Goal: Information Seeking & Learning: Learn about a topic

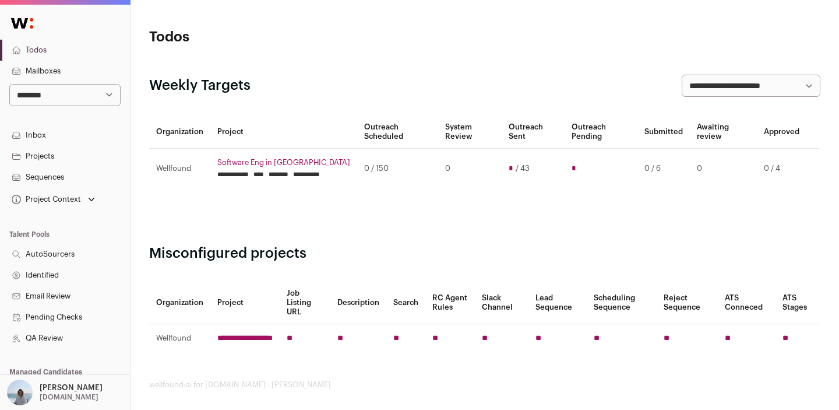
click at [73, 395] on div "Clovis Dawson Lemon.io" at bounding box center [71, 392] width 63 height 26
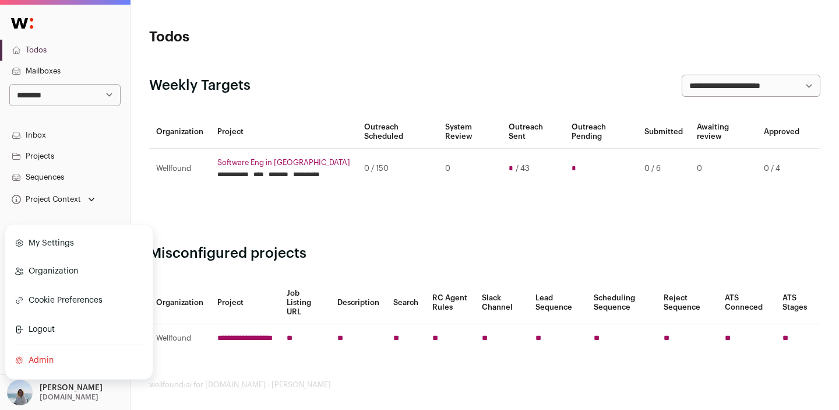
click at [64, 364] on link "Admin" at bounding box center [79, 360] width 129 height 26
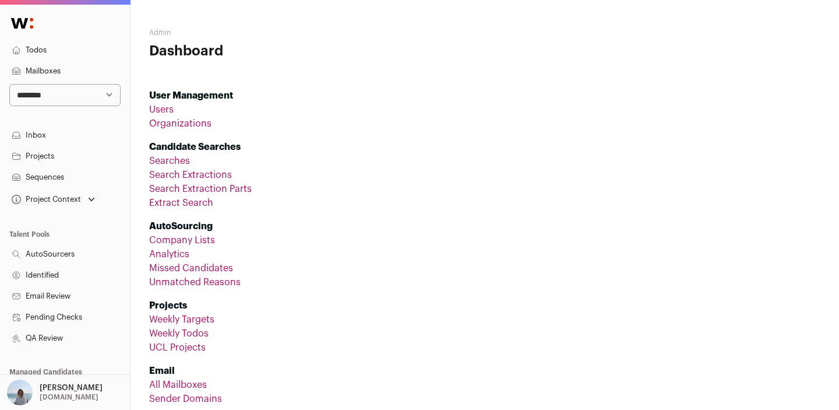
click at [177, 343] on link "UCL Projects" at bounding box center [177, 347] width 57 height 9
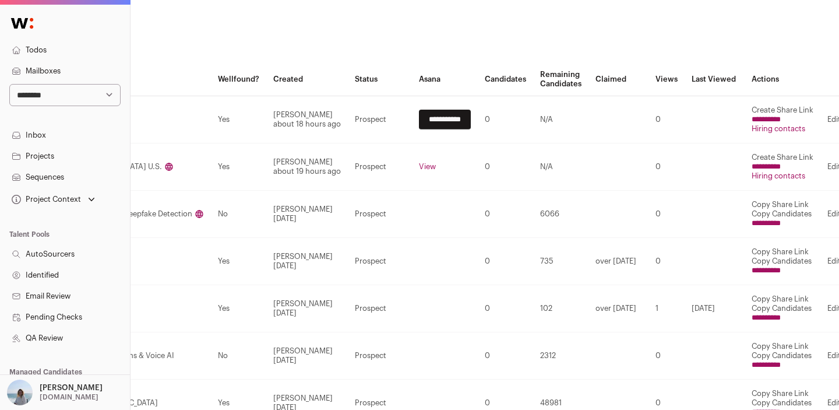
scroll to position [64, 369]
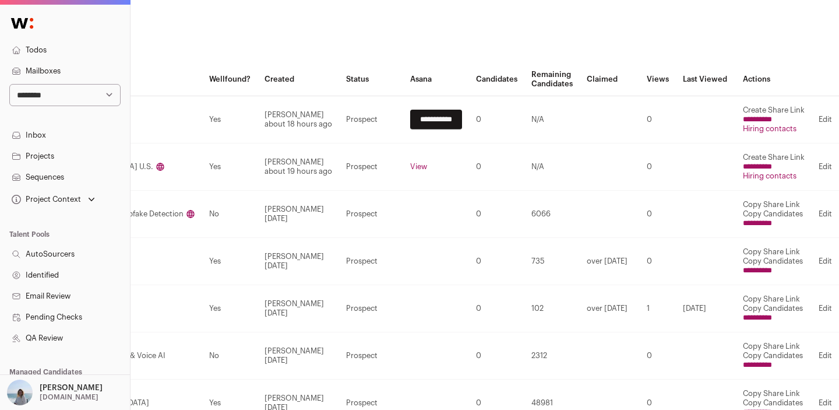
click at [771, 129] on link "Hiring contacts" at bounding box center [770, 129] width 54 height 8
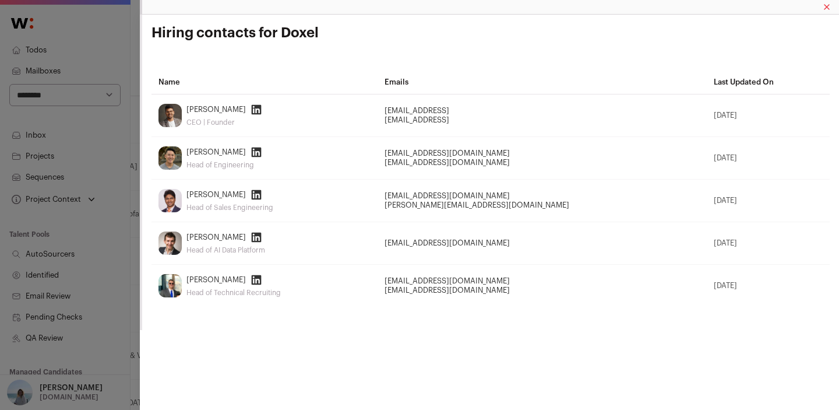
click at [127, 68] on div "Hiring contacts for Doxel Name Emails Last Updated On Saurabh Ladha CEO | Found…" at bounding box center [419, 205] width 839 height 410
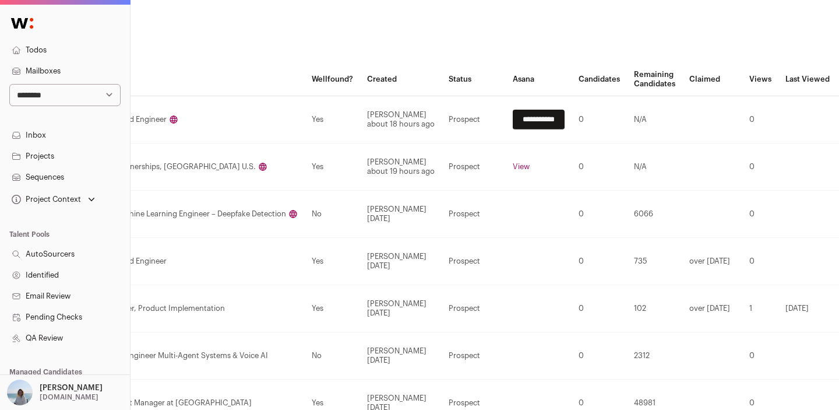
scroll to position [0, 200]
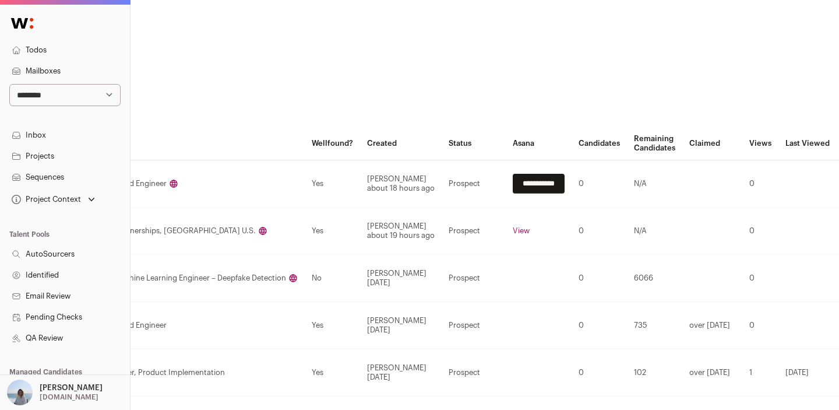
click at [53, 399] on p "Lemon.io" at bounding box center [69, 396] width 59 height 9
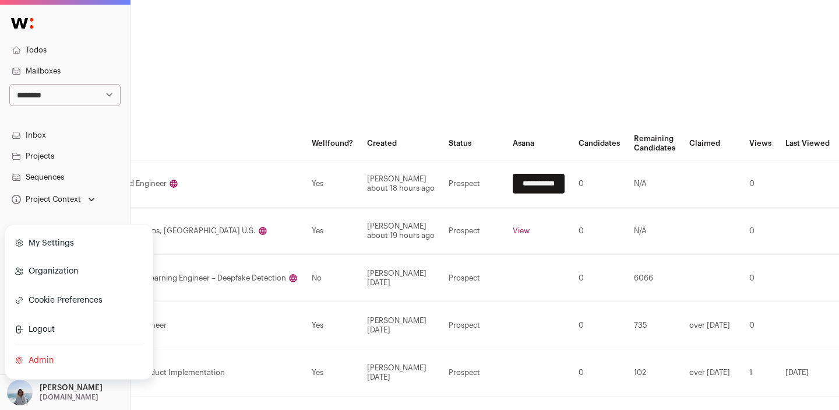
click at [57, 357] on link "Admin" at bounding box center [79, 360] width 129 height 26
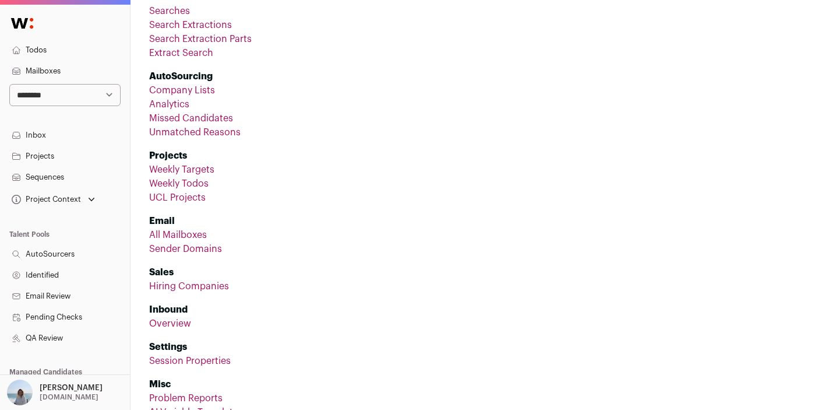
scroll to position [151, 0]
click at [198, 280] on link "Hiring Companies" at bounding box center [189, 284] width 80 height 9
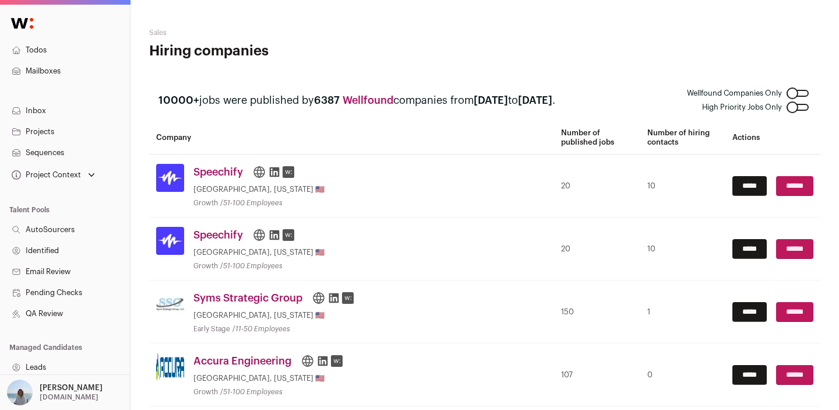
click at [273, 172] on icon at bounding box center [275, 172] width 10 height 10
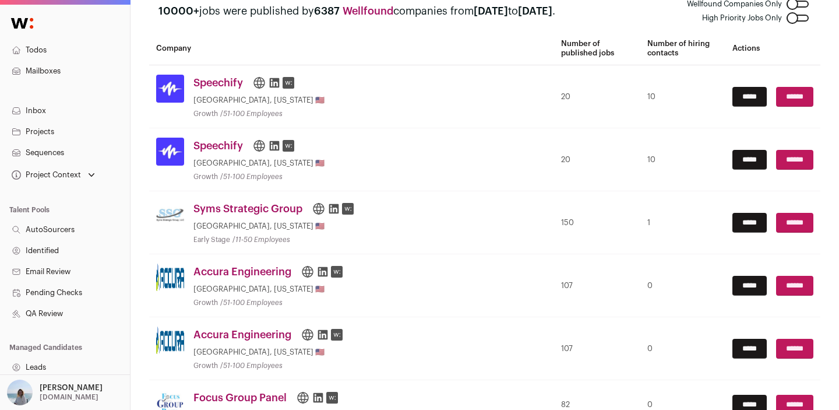
scroll to position [65, 0]
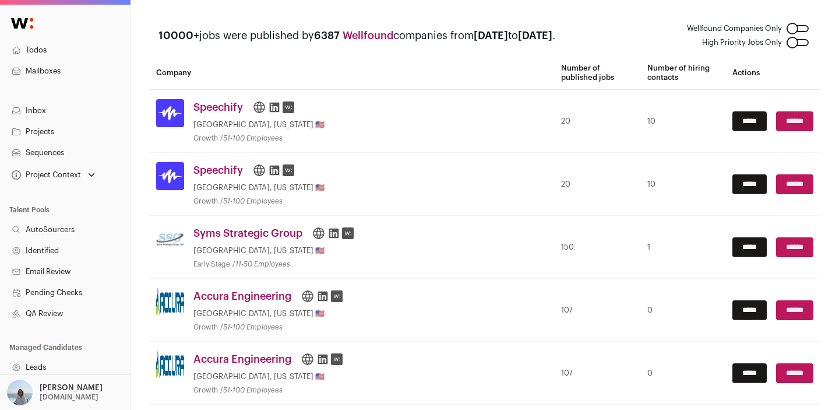
click at [798, 41] on div at bounding box center [798, 42] width 22 height 7
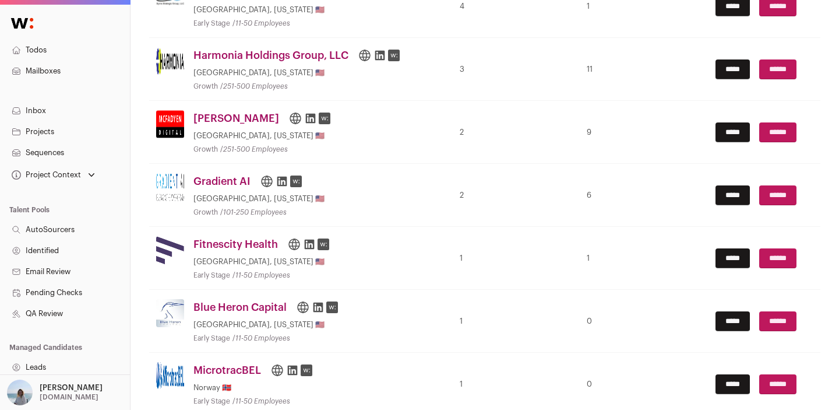
scroll to position [232, 0]
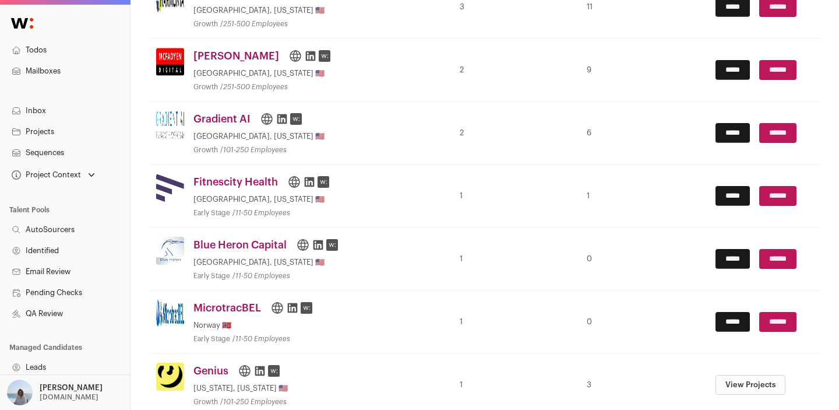
click at [306, 54] on icon at bounding box center [311, 56] width 10 height 10
click at [307, 184] on icon at bounding box center [310, 182] width 10 height 10
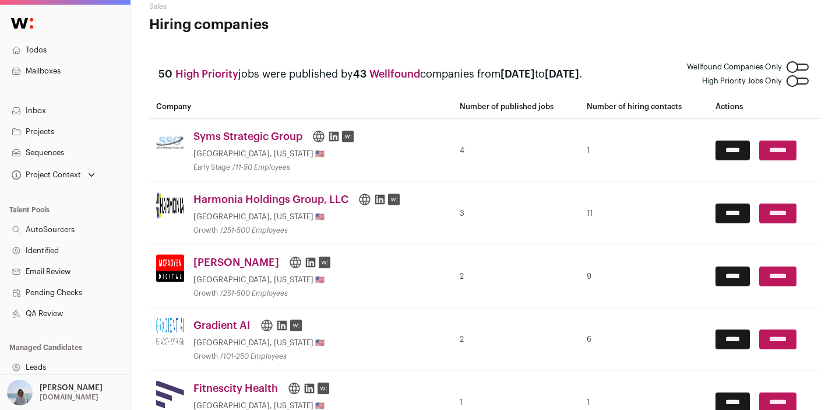
scroll to position [0, 0]
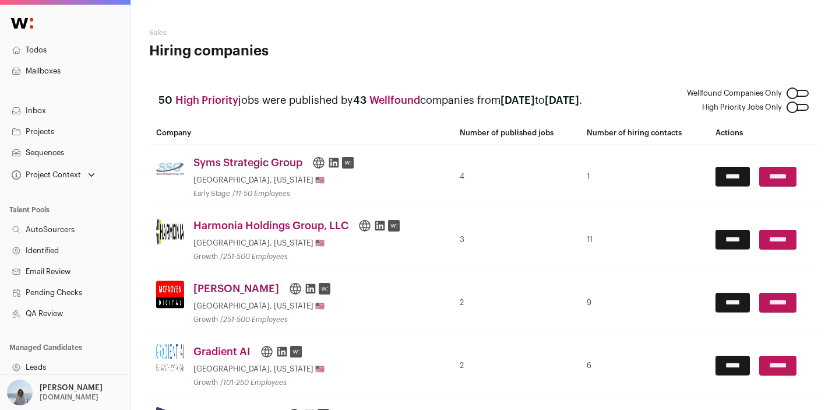
click at [267, 167] on link "Syms Strategic Group" at bounding box center [247, 162] width 109 height 16
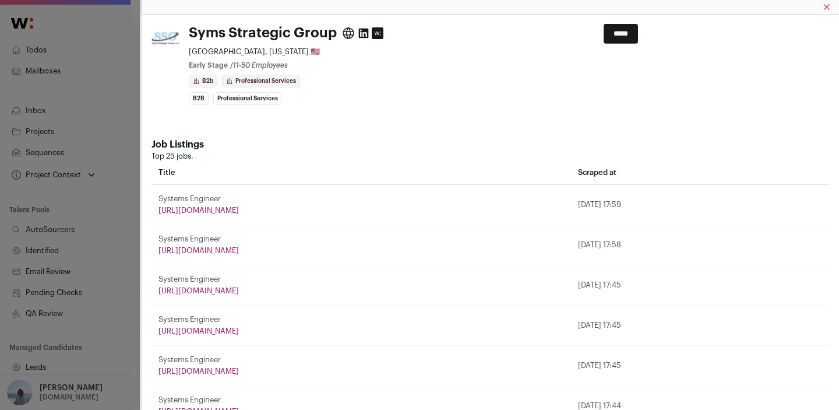
click at [827, 6] on icon "Close modal" at bounding box center [826, 7] width 5 height 5
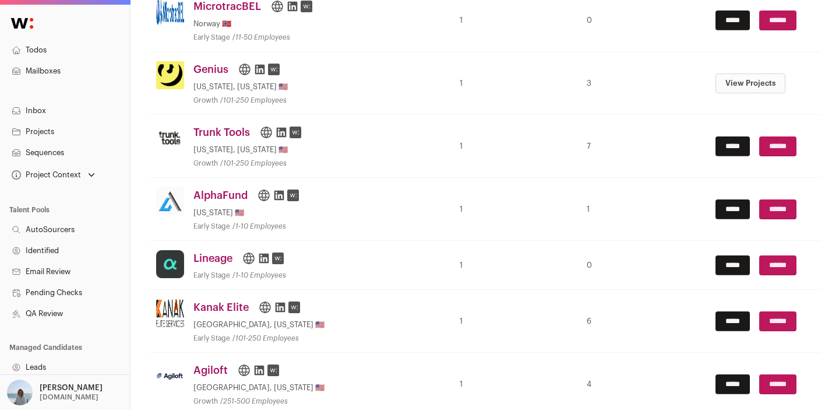
scroll to position [264, 0]
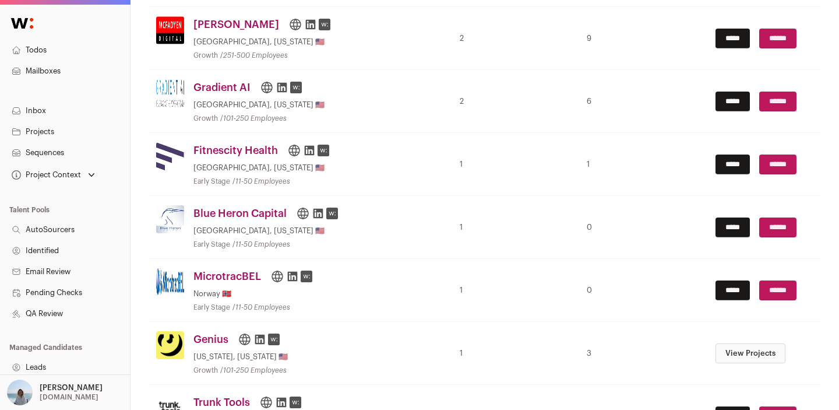
click at [721, 358] on link "View Projects" at bounding box center [751, 353] width 70 height 20
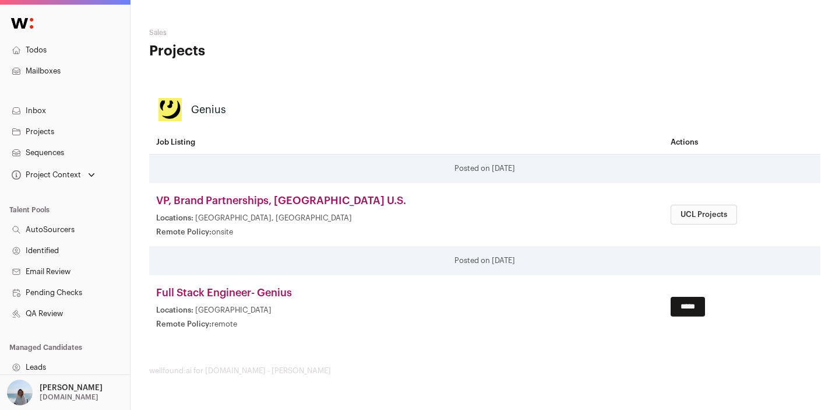
click at [686, 212] on link "UCL Projects" at bounding box center [704, 215] width 66 height 20
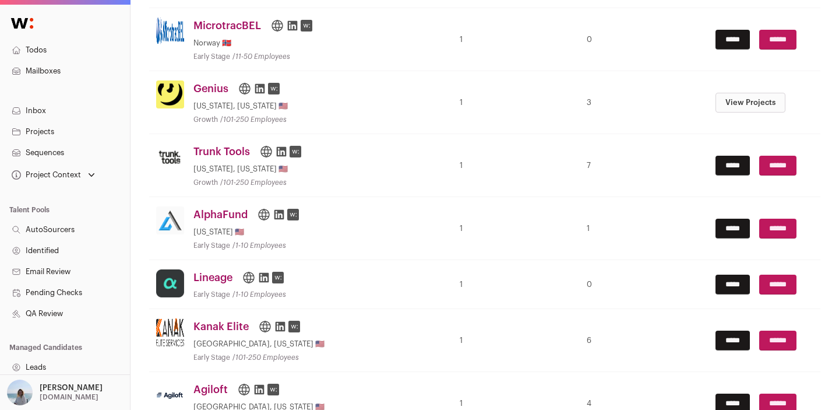
scroll to position [533, 0]
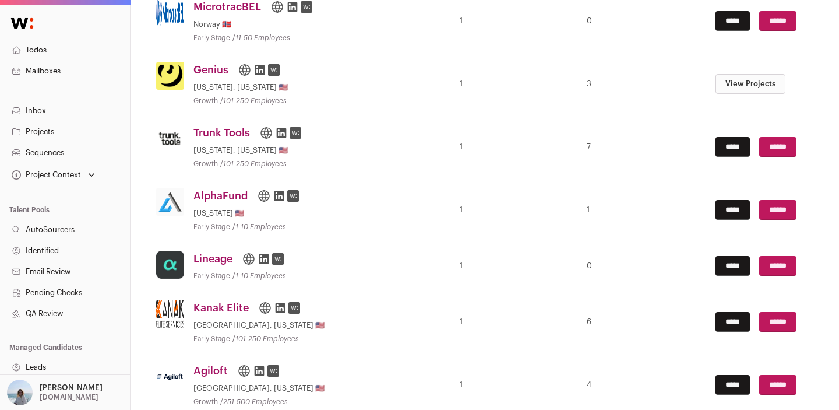
click at [260, 260] on icon at bounding box center [264, 259] width 10 height 10
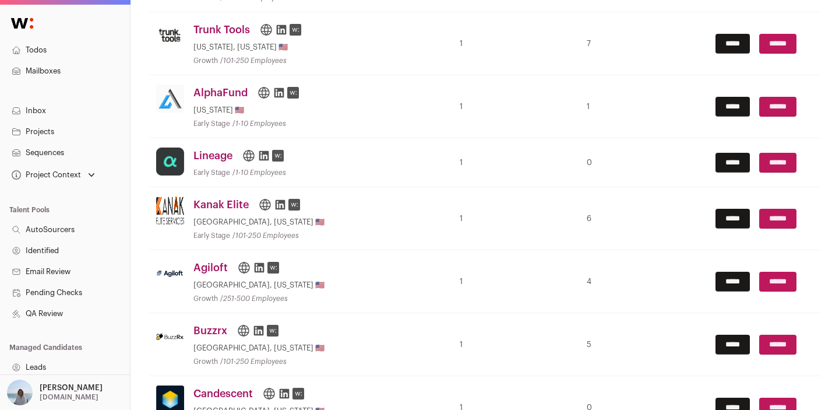
scroll to position [683, 0]
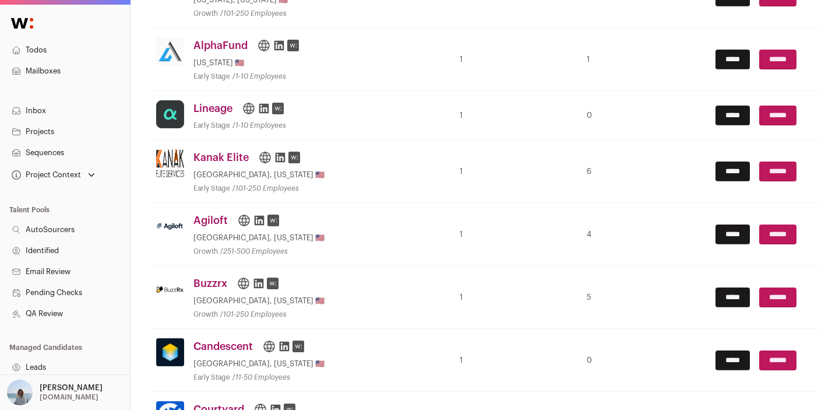
click at [262, 282] on icon at bounding box center [259, 284] width 10 height 10
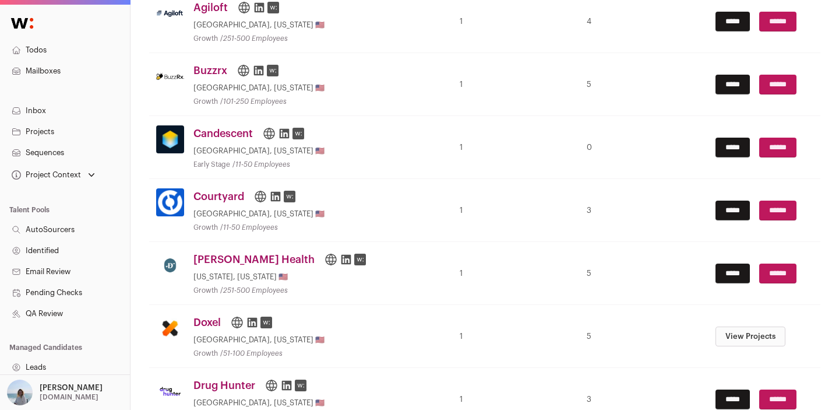
scroll to position [897, 0]
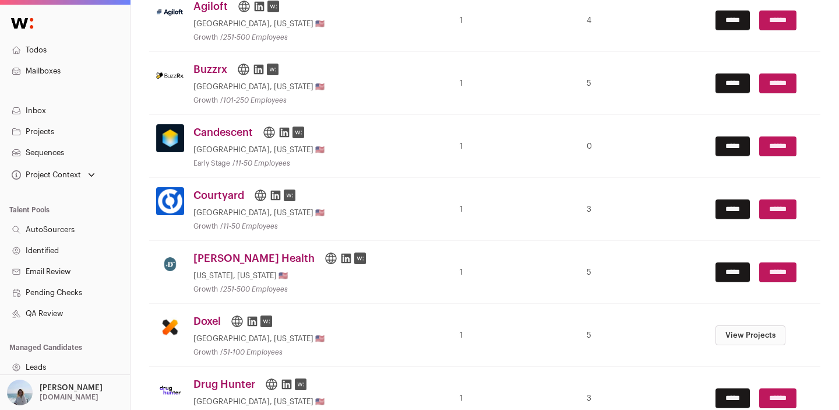
click at [281, 131] on icon at bounding box center [285, 132] width 12 height 12
click at [284, 135] on icon at bounding box center [285, 132] width 12 height 12
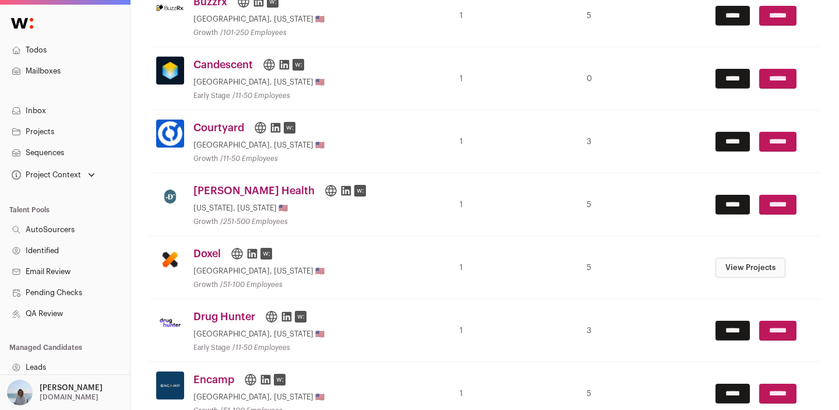
scroll to position [965, 0]
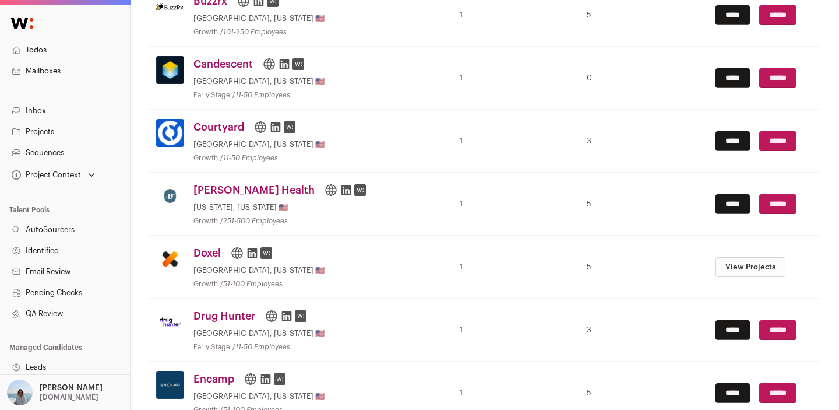
click at [276, 131] on icon at bounding box center [276, 127] width 10 height 10
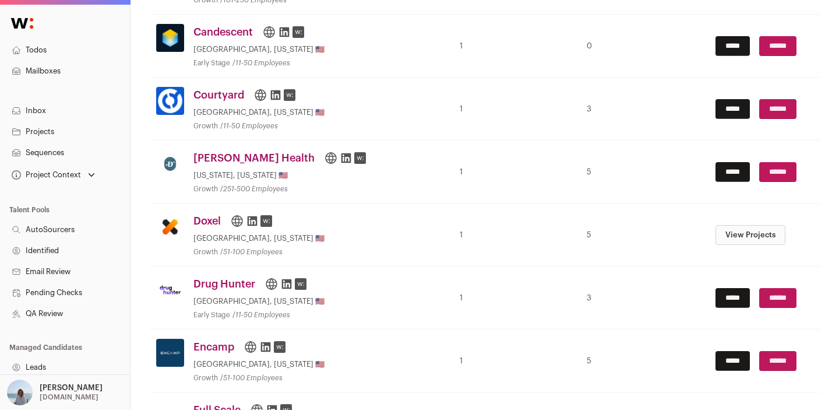
scroll to position [1007, 0]
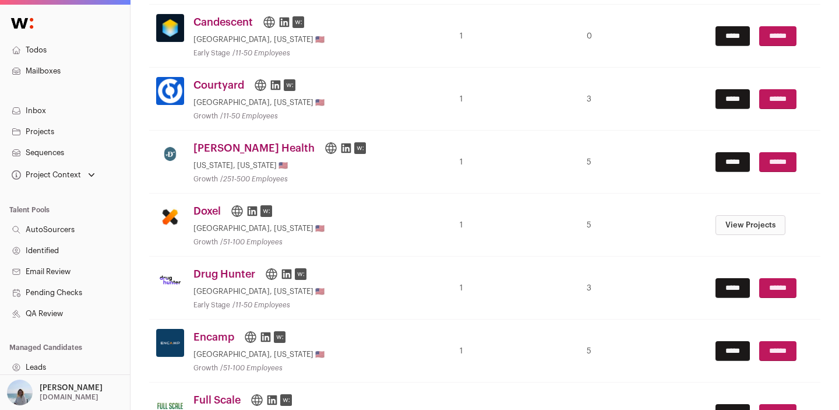
click at [340, 150] on icon at bounding box center [346, 148] width 12 height 12
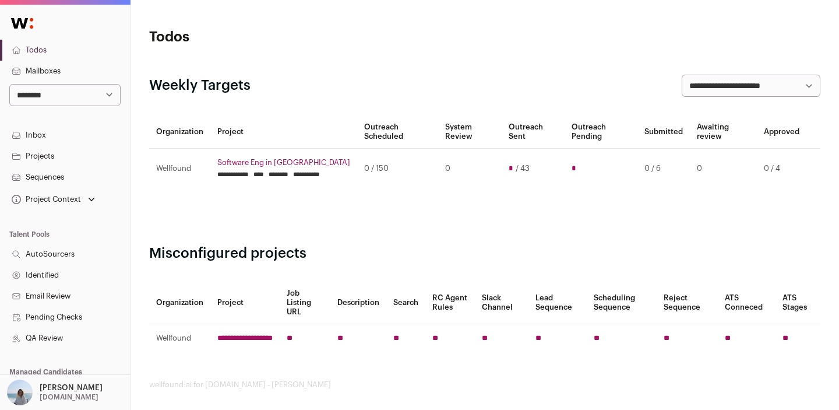
click at [69, 399] on p "Lemon.io" at bounding box center [69, 396] width 59 height 9
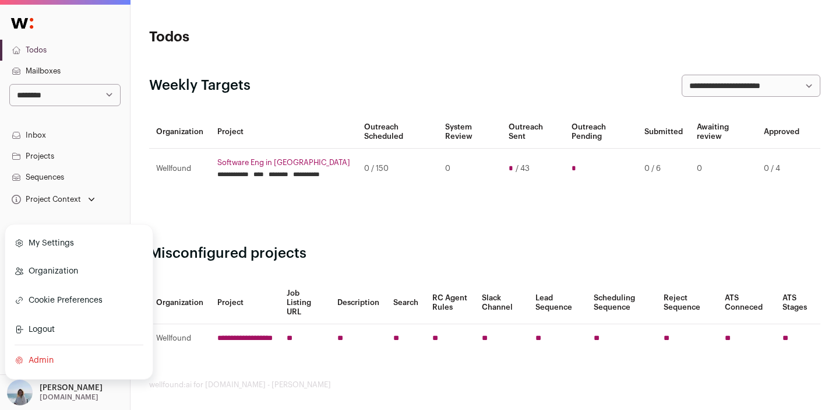
click at [80, 90] on select "**********" at bounding box center [64, 95] width 111 height 22
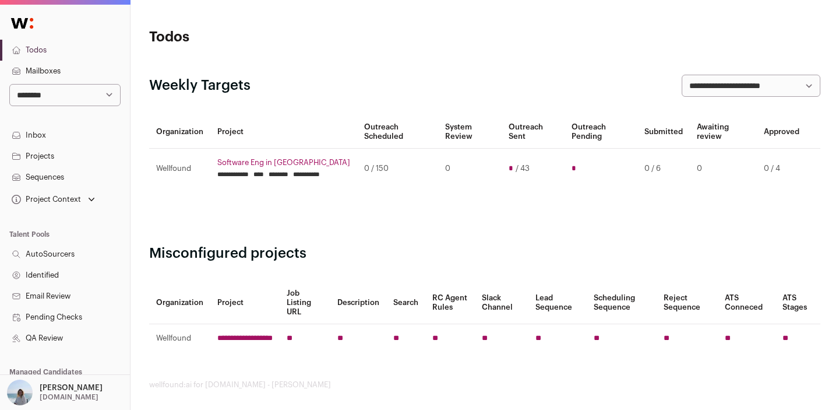
select select "*****"
click at [9, 84] on select "**********" at bounding box center [64, 95] width 111 height 22
click at [78, 163] on link "Projects" at bounding box center [65, 156] width 130 height 21
